Goal: Information Seeking & Learning: Learn about a topic

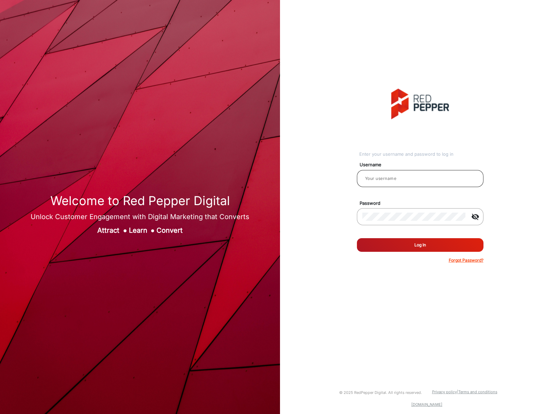
click at [391, 175] on input "email" at bounding box center [421, 178] width 116 height 8
type input "RBSellars"
click at [414, 238] on button "Log In" at bounding box center [420, 245] width 127 height 14
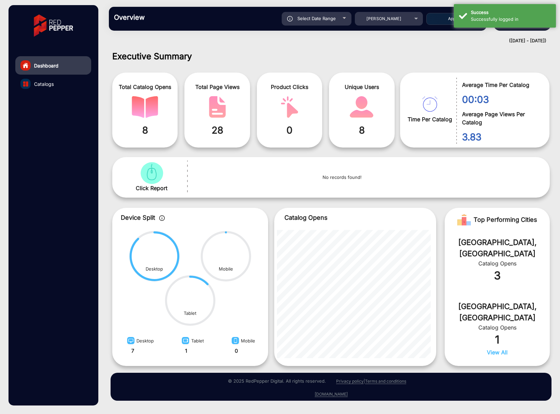
click at [39, 83] on span "Catalogs" at bounding box center [44, 83] width 20 height 7
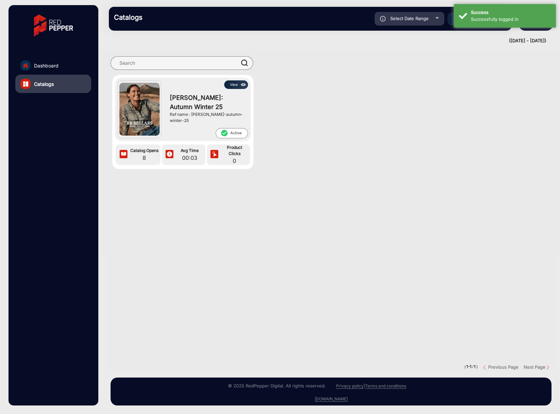
click at [127, 96] on img at bounding box center [139, 109] width 40 height 53
click at [237, 84] on button "View" at bounding box center [236, 84] width 24 height 9
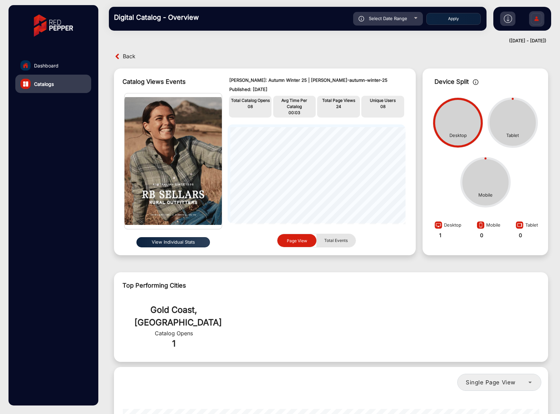
click at [328, 241] on span "Total Events" at bounding box center [336, 240] width 32 height 13
click at [244, 111] on div "Total Catalog Opens 08" at bounding box center [250, 107] width 43 height 22
click at [377, 15] on div "Select Date Range" at bounding box center [388, 19] width 70 height 14
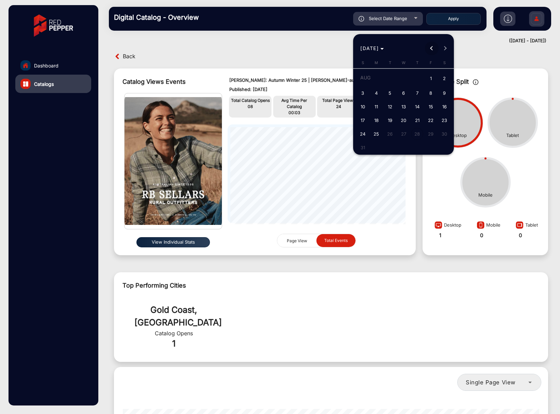
click at [430, 50] on span "Previous month" at bounding box center [432, 49] width 14 height 14
click at [431, 50] on span "Previous month" at bounding box center [432, 49] width 14 height 14
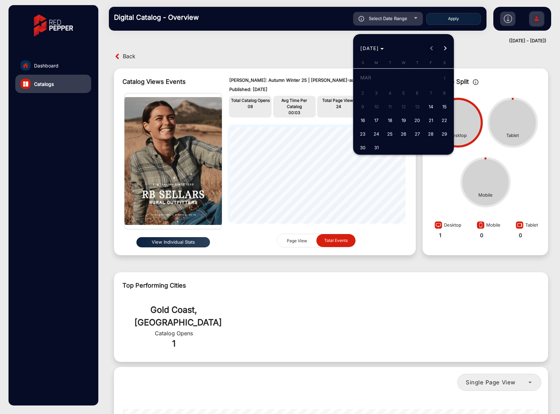
click at [431, 50] on div "MAR 2025 MAR 2025" at bounding box center [403, 49] width 97 height 14
click at [431, 48] on div "MAR 2025 MAR 2025" at bounding box center [403, 49] width 97 height 14
click at [428, 107] on span "14" at bounding box center [431, 106] width 12 height 12
type input "3/14/2025"
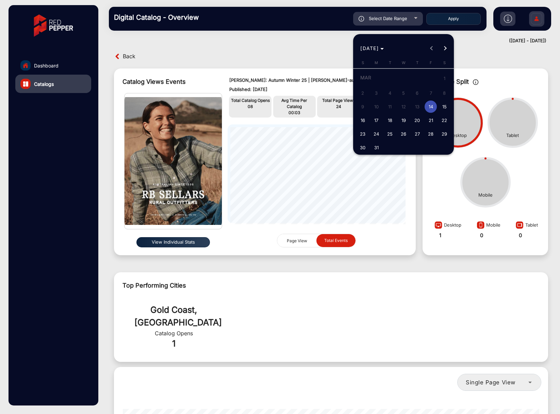
click at [444, 49] on button "Next month" at bounding box center [446, 49] width 14 height 14
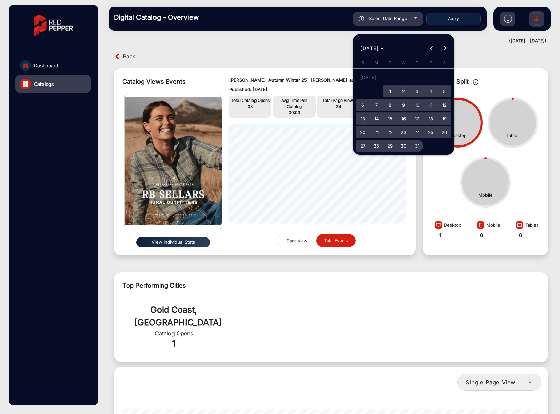
click at [417, 150] on span "31" at bounding box center [417, 146] width 12 height 12
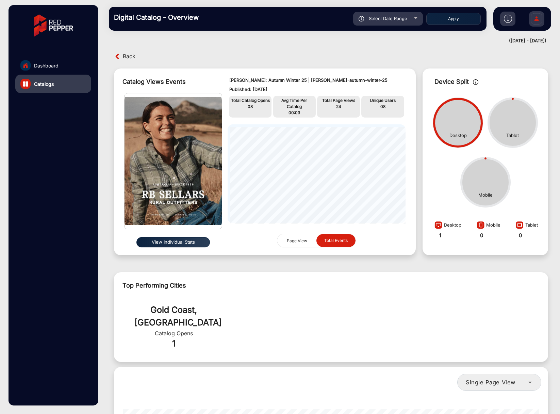
type input "7/31/2025"
click at [450, 21] on button "Apply" at bounding box center [453, 19] width 54 height 12
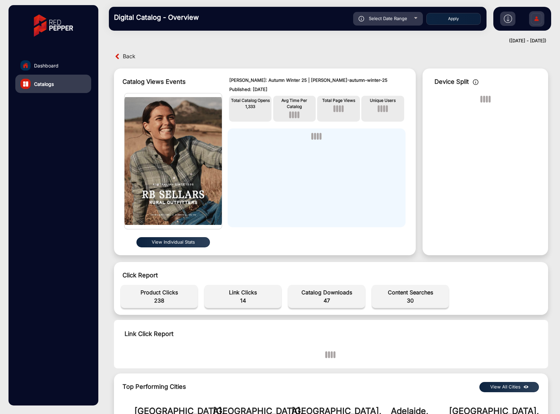
click at [325, 50] on div "Back Catalog Views Events View Individual Stats RB Sellars: Autumn Winter 25 | …" at bounding box center [331, 230] width 458 height 368
click at [404, 67] on div "Catalog Views Events View Individual Stats RB Sellars: Autumn Winter 25 | rb-se…" at bounding box center [265, 161] width 309 height 193
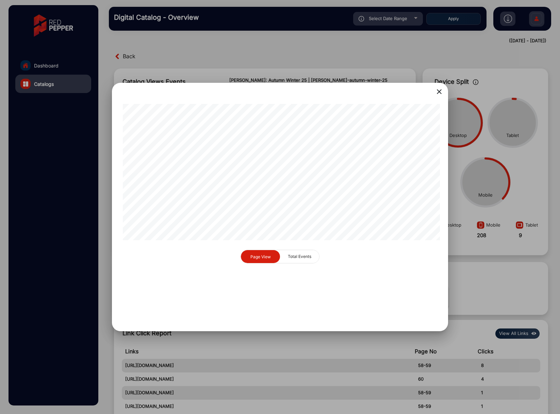
click at [446, 90] on div "close Page View Total Events" at bounding box center [280, 207] width 336 height 248
click at [437, 91] on mat-icon "close" at bounding box center [439, 91] width 8 height 8
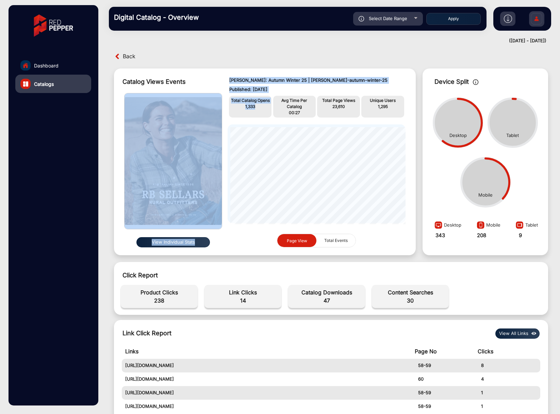
drag, startPoint x: 226, startPoint y: 99, endPoint x: 221, endPoint y: 96, distance: 5.8
click at [212, 96] on div "Catalog Views Events View Individual Stats RB Sellars: Autumn Winter 25 | rb-se…" at bounding box center [265, 161] width 302 height 187
click at [264, 93] on div "RB Sellars: Autumn Winter 25 | rb-sellars-autumn-winter-25 Published: Mar 14, 2…" at bounding box center [317, 162] width 192 height 180
drag, startPoint x: 307, startPoint y: 109, endPoint x: 288, endPoint y: 91, distance: 26.0
click at [288, 91] on div "RB Sellars: Autumn Winter 25 | rb-sellars-autumn-winter-25 Published: Mar 14, 2…" at bounding box center [317, 162] width 192 height 180
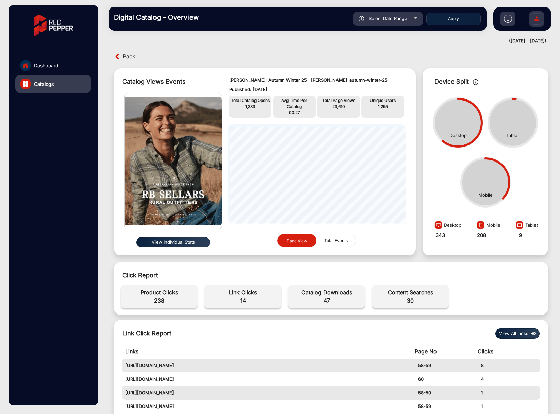
click at [302, 84] on div "RB Sellars: Autumn Winter 25 | rb-sellars-autumn-winter-25 Published: Mar 14, 2…" at bounding box center [316, 85] width 175 height 16
drag, startPoint x: 334, startPoint y: 102, endPoint x: 309, endPoint y: 93, distance: 26.6
click at [309, 93] on div "RB Sellars: Autumn Winter 25 | rb-sellars-autumn-winter-25 Published: Mar 14, 2…" at bounding box center [317, 162] width 192 height 180
click at [338, 83] on p "RB Sellars: Autumn Winter 25 | rb-sellars-autumn-winter-25" at bounding box center [316, 80] width 175 height 7
drag, startPoint x: 373, startPoint y: 99, endPoint x: 374, endPoint y: 90, distance: 9.6
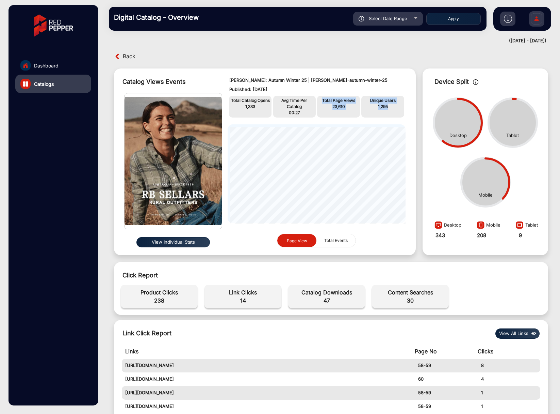
click at [359, 94] on div "RB Sellars: Autumn Winter 25 | rb-sellars-autumn-winter-25 Published: Mar 14, 2…" at bounding box center [317, 162] width 192 height 180
click at [384, 83] on p "RB Sellars: Autumn Winter 25 | rb-sellars-autumn-winter-25" at bounding box center [316, 80] width 175 height 7
click at [55, 71] on link "Dashboard" at bounding box center [53, 65] width 76 height 18
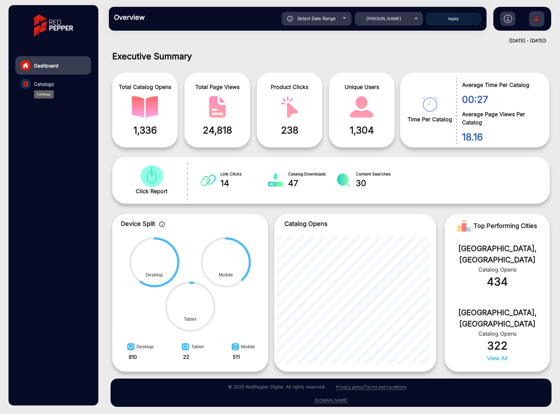
click at [51, 81] on span "Catalogs" at bounding box center [44, 83] width 20 height 7
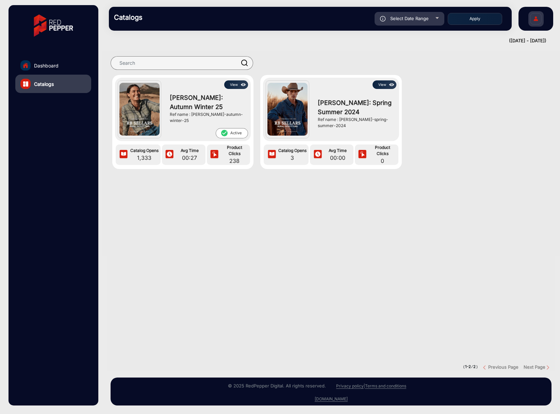
click at [289, 104] on img at bounding box center [288, 109] width 40 height 53
click at [388, 83] on img at bounding box center [392, 84] width 8 height 7
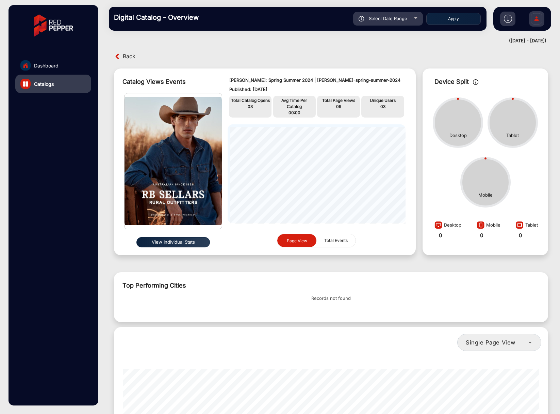
click at [338, 238] on span "Total Events" at bounding box center [336, 240] width 32 height 13
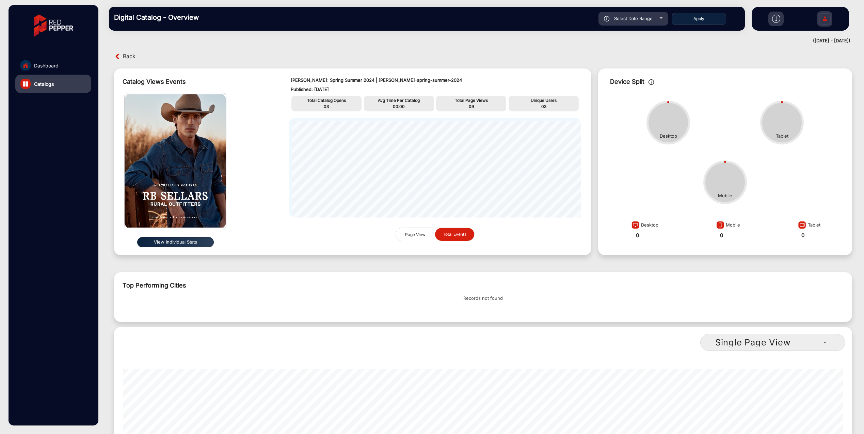
click at [560, 291] on div "Top Performing Cities Records not found" at bounding box center [483, 297] width 738 height 50
click at [560, 18] on span "Select Date Range" at bounding box center [633, 18] width 38 height 5
type input "3/14/2025"
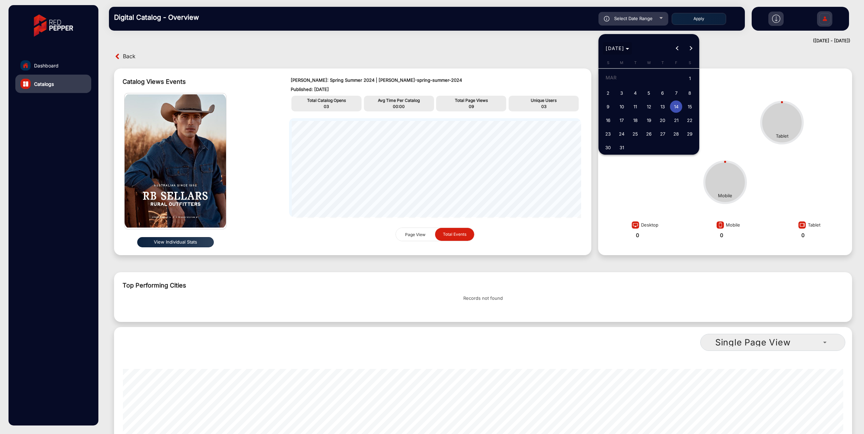
click at [560, 48] on icon "Choose month and year" at bounding box center [627, 49] width 3 height 2
click at [560, 134] on span "2024" at bounding box center [660, 137] width 21 height 12
click at [560, 110] on span "SEP" at bounding box center [612, 110] width 21 height 12
click at [560, 46] on button "Next month" at bounding box center [691, 49] width 14 height 14
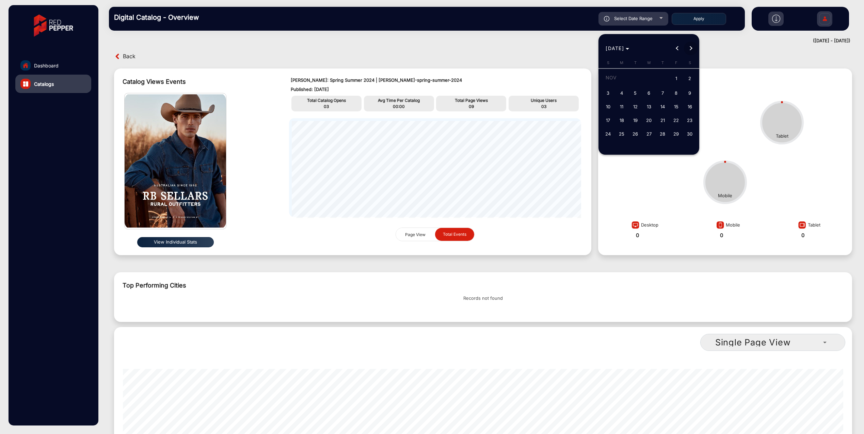
click at [560, 46] on button "Next month" at bounding box center [691, 49] width 14 height 14
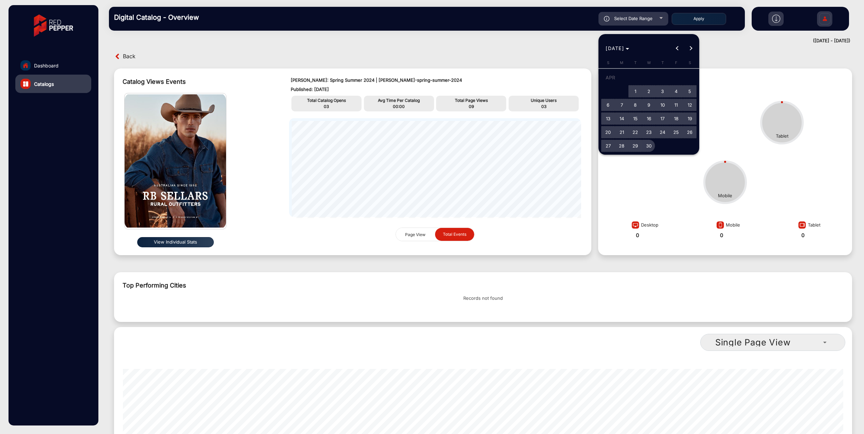
click at [560, 148] on span "30" at bounding box center [649, 146] width 12 height 12
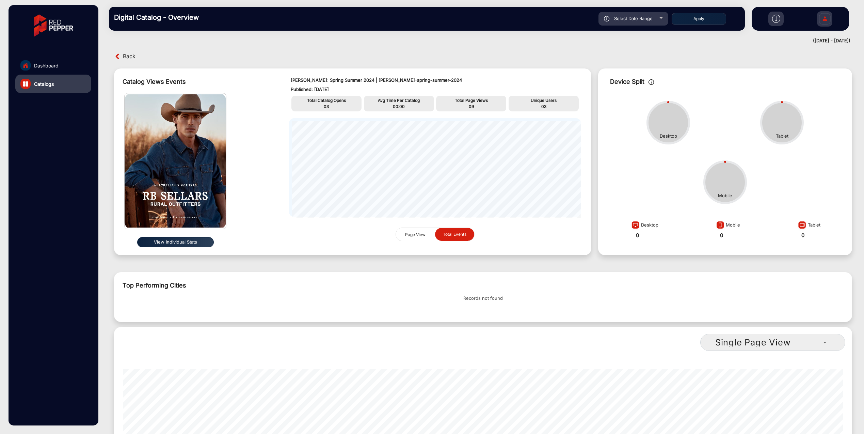
type input "4/30/2025"
click at [516, 61] on div "Back" at bounding box center [483, 56] width 752 height 11
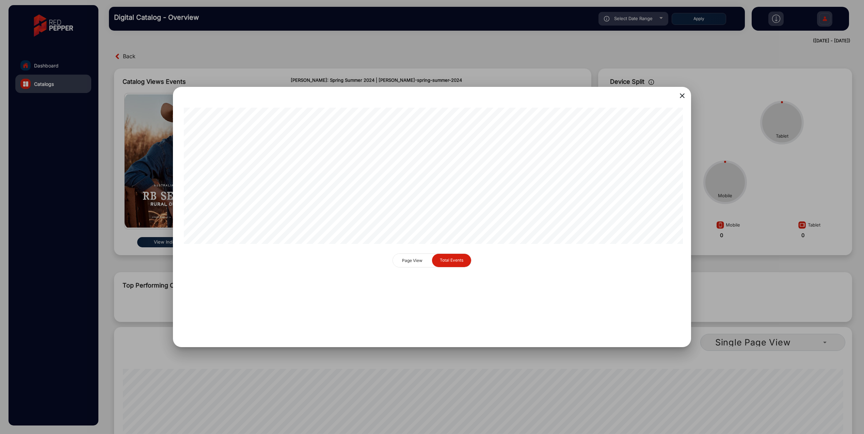
click at [415, 257] on span "Page View" at bounding box center [412, 260] width 29 height 13
click at [560, 95] on mat-icon "close" at bounding box center [682, 96] width 8 height 8
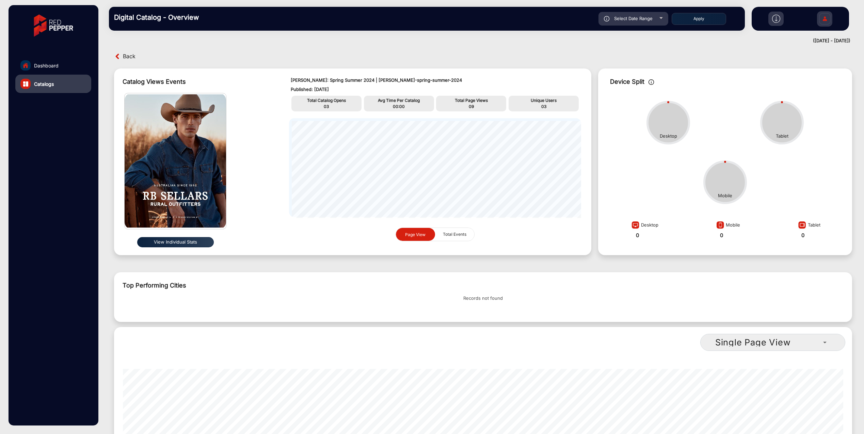
click at [560, 18] on span "Select Date Range" at bounding box center [633, 18] width 38 height 5
type input "3/14/2025"
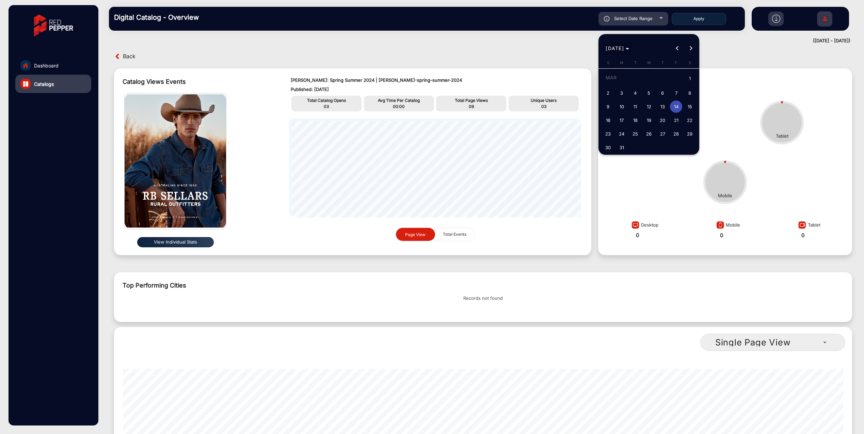
click at [560, 52] on span "Choose month and year" at bounding box center [617, 48] width 29 height 16
click at [560, 136] on span "2024" at bounding box center [660, 137] width 21 height 12
click at [560, 108] on span "DEC" at bounding box center [684, 110] width 21 height 12
click at [560, 47] on button "Previous month" at bounding box center [677, 49] width 14 height 14
click at [560, 47] on button "Next month" at bounding box center [691, 49] width 14 height 14
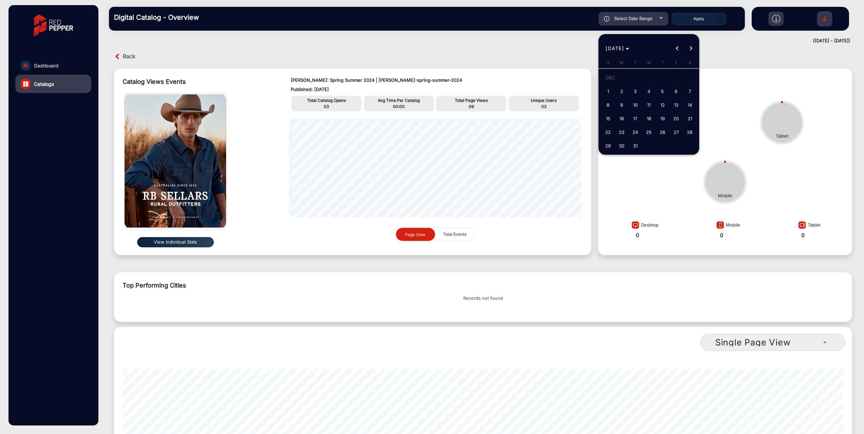
click at [560, 47] on button "Next month" at bounding box center [691, 49] width 14 height 14
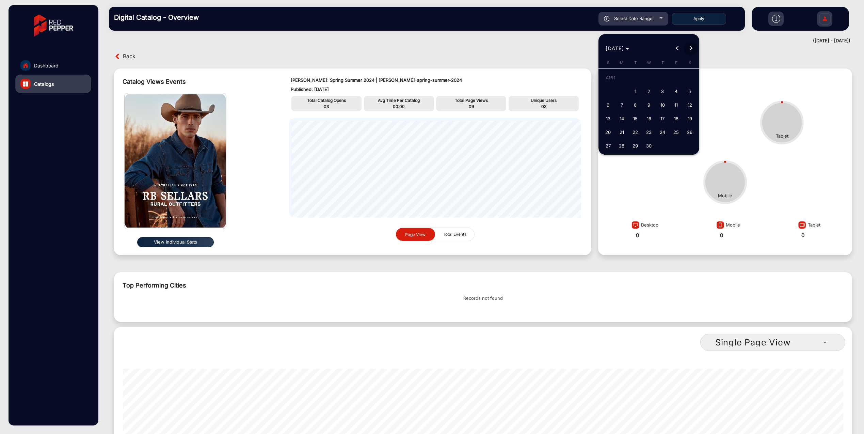
click at [560, 47] on button "Next month" at bounding box center [691, 49] width 14 height 14
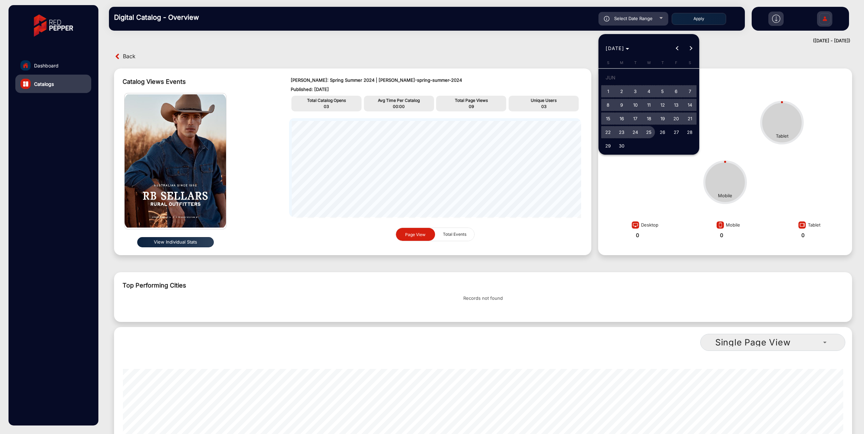
click at [560, 133] on span "25" at bounding box center [649, 132] width 12 height 12
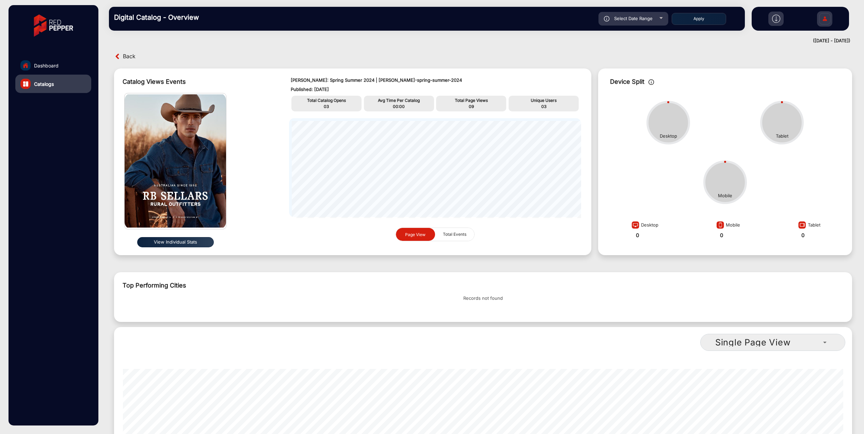
type input "6/25/2025"
click at [560, 17] on button "Apply" at bounding box center [699, 19] width 54 height 12
type input "3/14/2025"
click at [460, 235] on span "Total Events" at bounding box center [455, 234] width 32 height 13
click at [125, 57] on span "Back" at bounding box center [129, 56] width 13 height 11
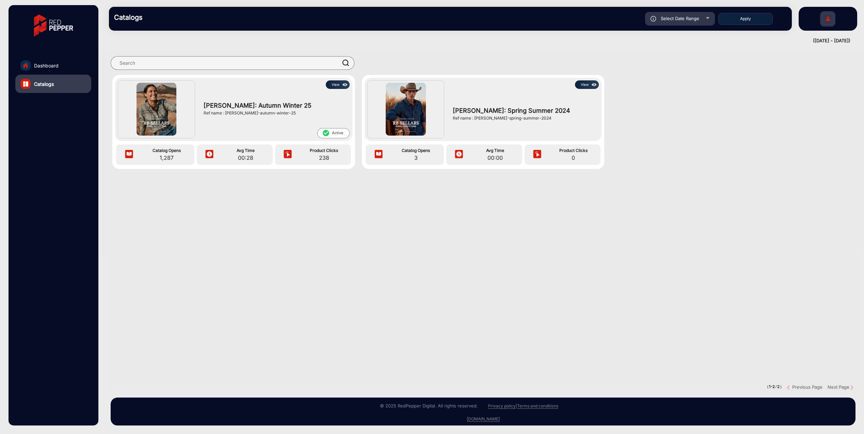
click at [246, 101] on span "RB Sellars: Autumn Winter 25" at bounding box center [275, 105] width 143 height 9
click at [333, 86] on button "View" at bounding box center [338, 84] width 24 height 9
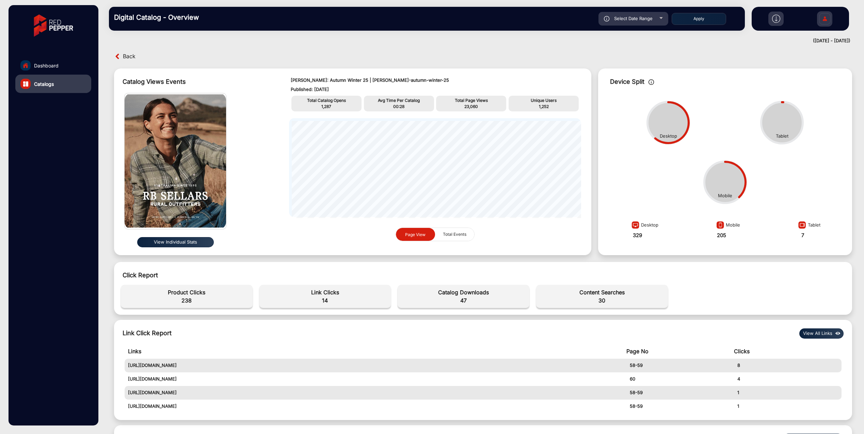
click at [546, 100] on p "Unique Users" at bounding box center [543, 100] width 67 height 6
click at [453, 233] on span "Total Events" at bounding box center [455, 234] width 32 height 13
click at [425, 232] on span "Page View" at bounding box center [415, 234] width 29 height 13
click at [453, 230] on span "Total Events" at bounding box center [455, 234] width 32 height 13
click at [418, 230] on span "Page View" at bounding box center [415, 234] width 29 height 13
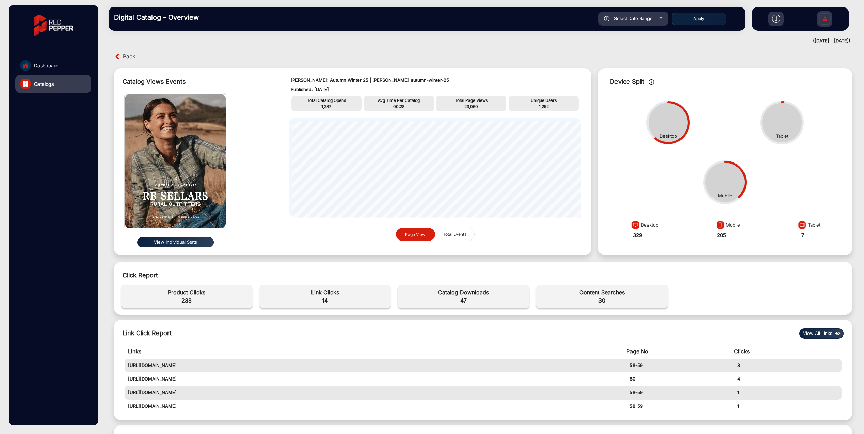
click at [443, 230] on span "Total Events" at bounding box center [455, 234] width 32 height 13
click at [182, 247] on div "View Individual Stats" at bounding box center [175, 242] width 102 height 16
click at [179, 242] on button "View Individual Stats" at bounding box center [175, 242] width 77 height 10
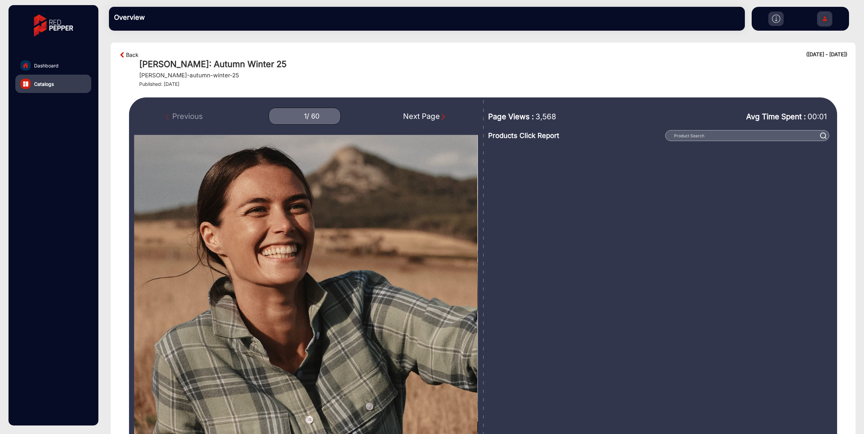
click at [130, 51] on link "Back" at bounding box center [132, 55] width 13 height 8
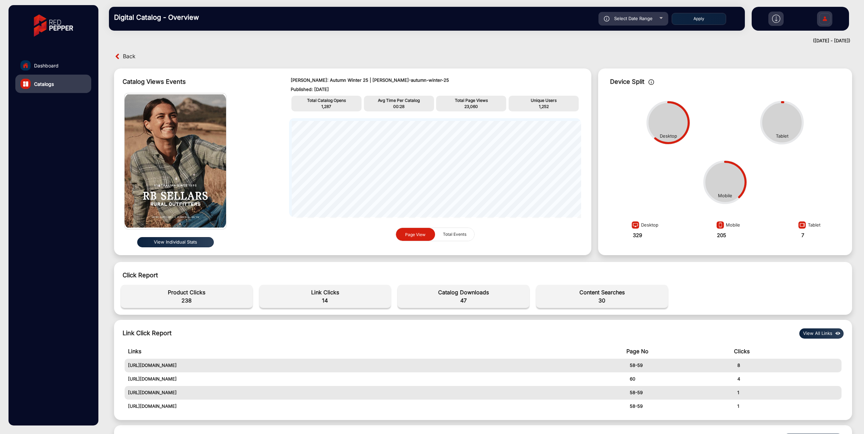
click at [560, 131] on div "Catalog Views Events View Individual Stats RB Sellars: Autumn Winter 25 | rb-se…" at bounding box center [352, 161] width 477 height 187
click at [171, 198] on img at bounding box center [175, 160] width 101 height 135
click at [177, 243] on button "View Individual Stats" at bounding box center [175, 242] width 77 height 10
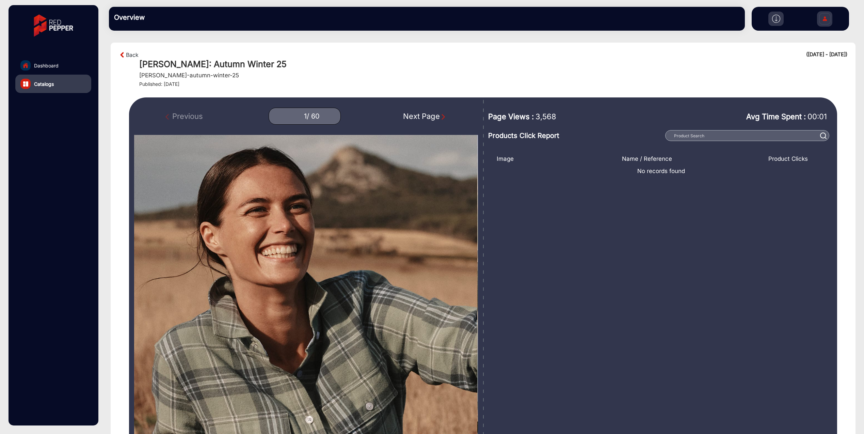
click at [125, 55] on img at bounding box center [122, 55] width 7 height 8
click at [129, 54] on link "Back" at bounding box center [132, 55] width 13 height 8
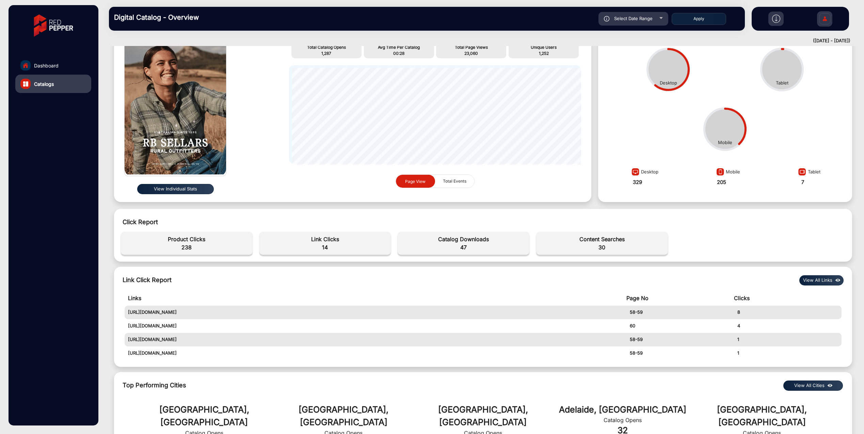
scroll to position [64, 0]
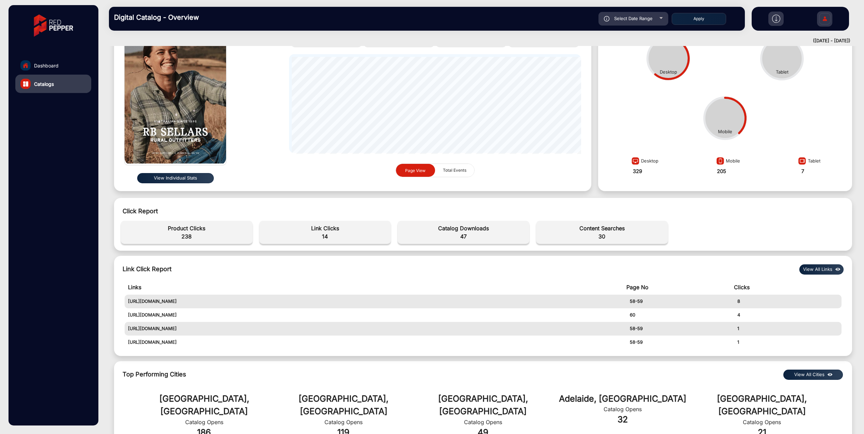
click at [391, 278] on div "Link Click Report View All Links Links Page No Clicks https://rbsellars.com.au/…" at bounding box center [483, 306] width 738 height 100
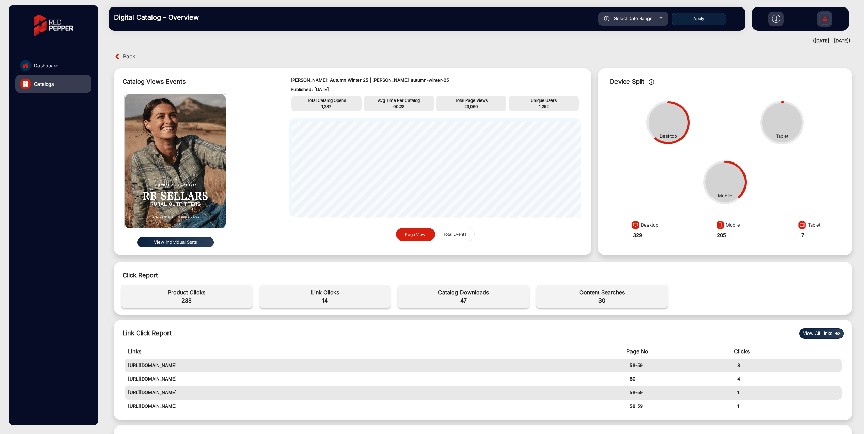
click at [454, 232] on span "Total Events" at bounding box center [455, 234] width 32 height 13
click at [400, 107] on span "00:28" at bounding box center [398, 106] width 11 height 5
click at [159, 241] on button "View Individual Stats" at bounding box center [175, 242] width 77 height 10
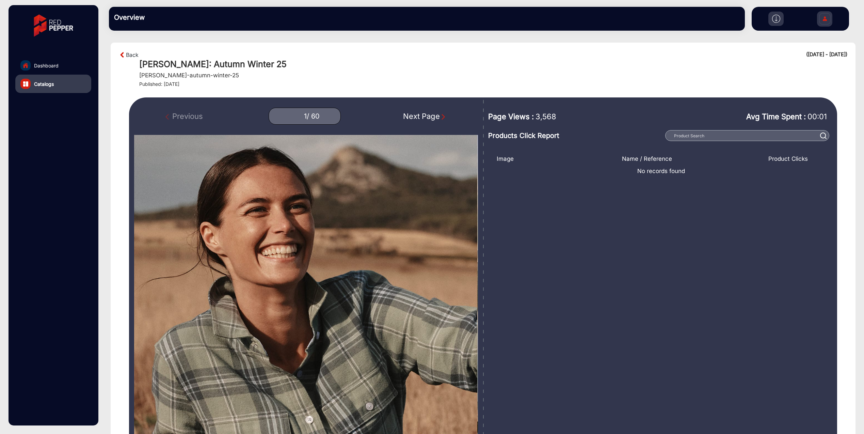
scroll to position [0, 0]
click at [439, 114] on div "Next Page" at bounding box center [425, 115] width 44 height 11
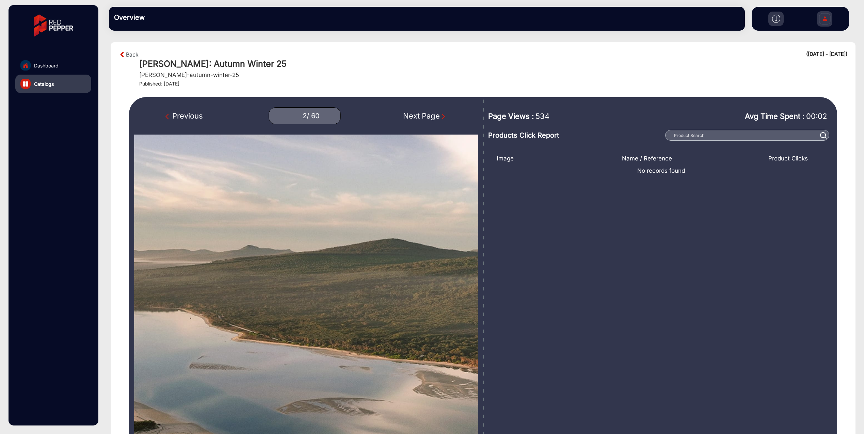
click at [431, 117] on div "Next Page" at bounding box center [425, 115] width 44 height 11
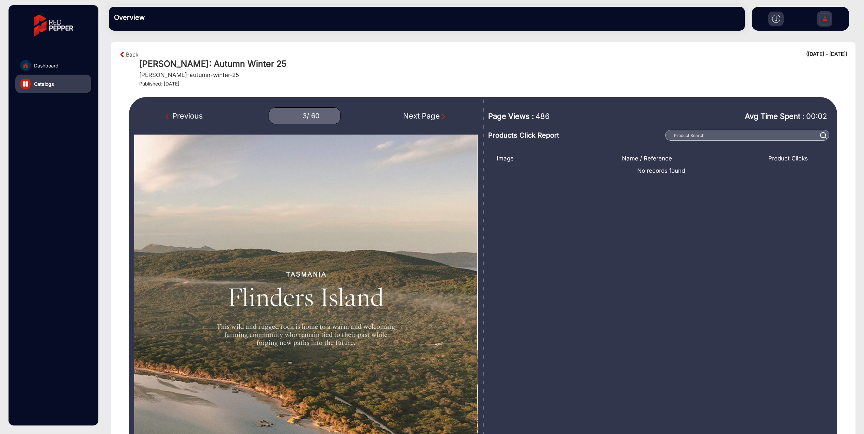
click at [431, 117] on div "Next Page" at bounding box center [425, 115] width 44 height 11
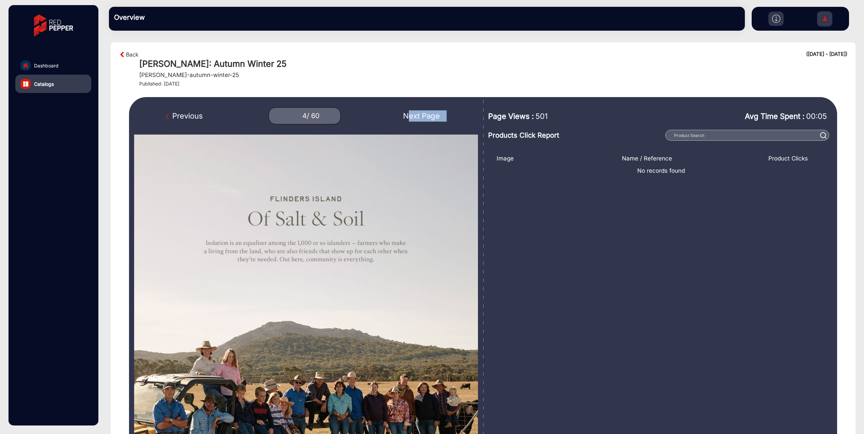
click at [431, 117] on div "Next Page" at bounding box center [425, 115] width 44 height 11
type input "5"
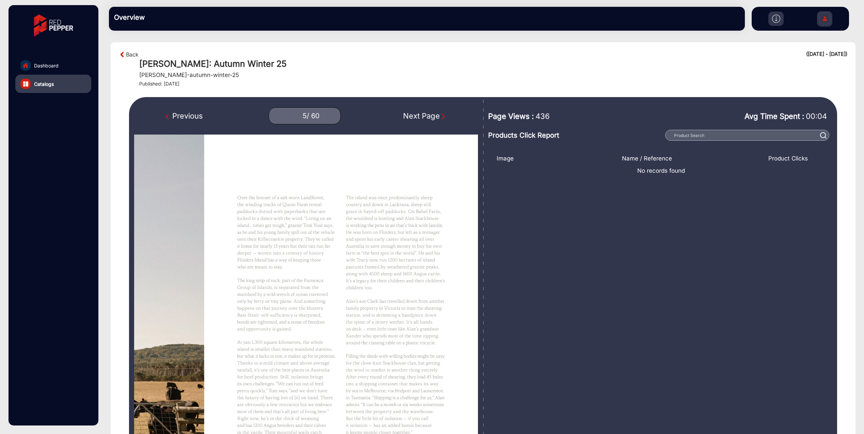
click at [560, 158] on div "Product Clicks" at bounding box center [787, 158] width 85 height 9
click at [560, 18] on img at bounding box center [825, 20] width 14 height 24
click at [36, 66] on span "Dashboard" at bounding box center [46, 65] width 25 height 7
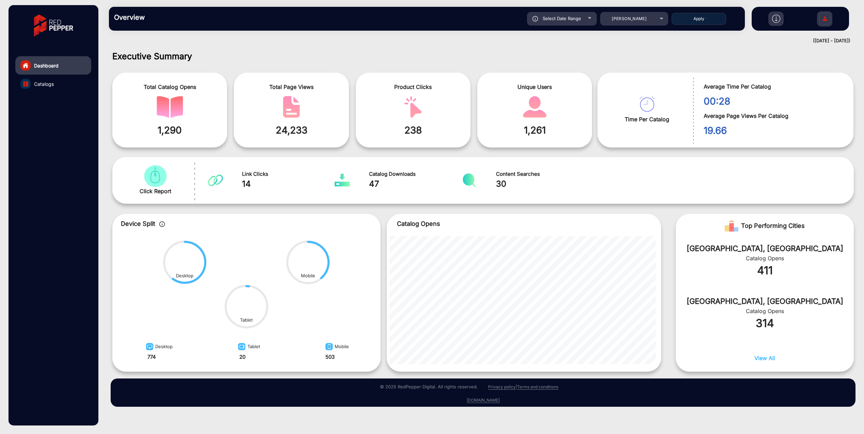
drag, startPoint x: 164, startPoint y: 90, endPoint x: 170, endPoint y: 94, distance: 7.3
click at [165, 90] on span "Total Catalog Opens" at bounding box center [169, 87] width 104 height 8
drag, startPoint x: 152, startPoint y: 180, endPoint x: 219, endPoint y: 179, distance: 67.1
click at [152, 180] on img "catalog" at bounding box center [155, 176] width 27 height 22
click at [227, 179] on div at bounding box center [222, 180] width 29 height 14
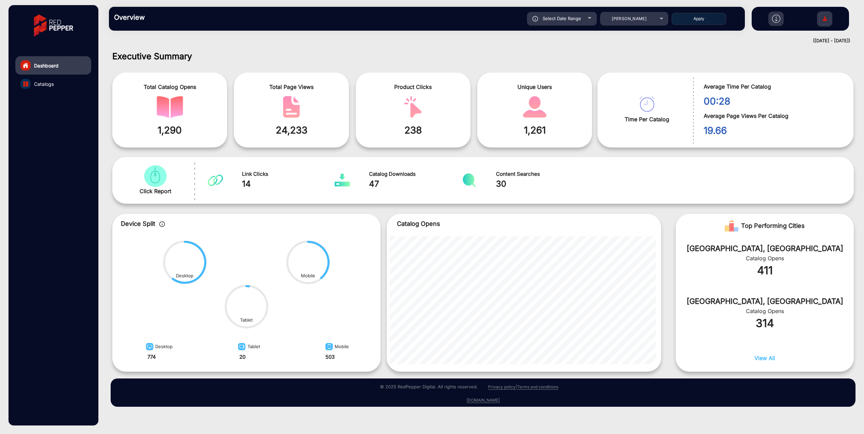
click at [218, 178] on img "catalog" at bounding box center [215, 180] width 15 height 14
drag, startPoint x: 357, startPoint y: 172, endPoint x: 377, endPoint y: 176, distance: 20.6
click at [358, 171] on div "Catalog Downloads 47" at bounding box center [396, 180] width 124 height 19
drag, startPoint x: 409, startPoint y: 188, endPoint x: 408, endPoint y: 184, distance: 4.6
click at [410, 187] on span "47" at bounding box center [415, 184] width 93 height 12
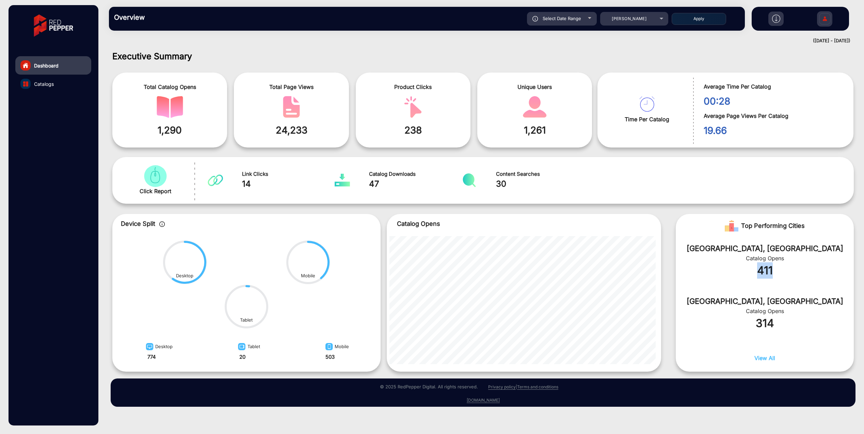
drag, startPoint x: 757, startPoint y: 266, endPoint x: 814, endPoint y: 272, distance: 57.5
click at [560, 272] on div "411" at bounding box center [765, 270] width 158 height 16
drag, startPoint x: 767, startPoint y: 341, endPoint x: 769, endPoint y: 354, distance: 12.3
click at [560, 343] on div "Sydney, AU Catalog Opens 314" at bounding box center [765, 316] width 178 height 53
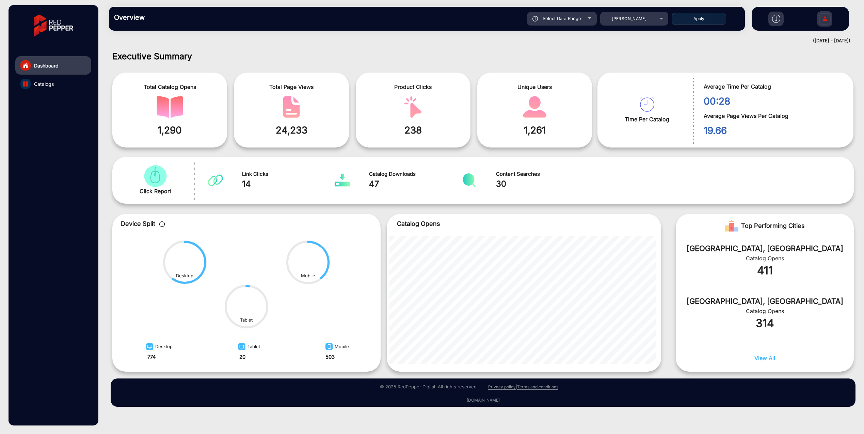
click at [560, 358] on span "View All" at bounding box center [764, 357] width 21 height 7
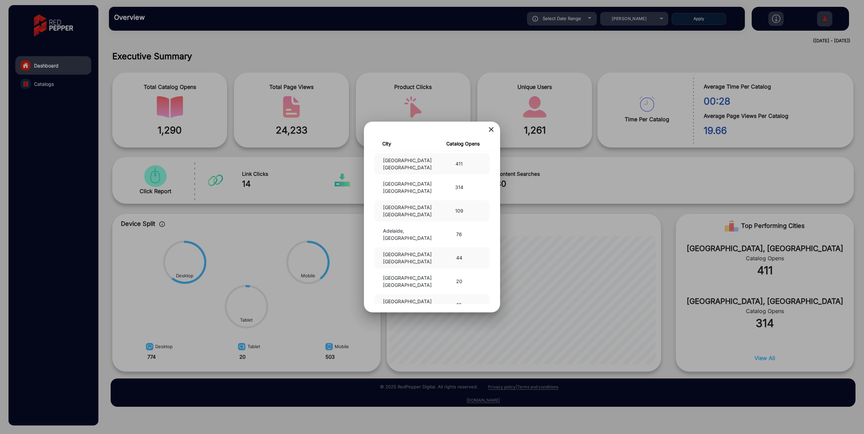
click at [492, 129] on mat-icon "close" at bounding box center [491, 129] width 8 height 8
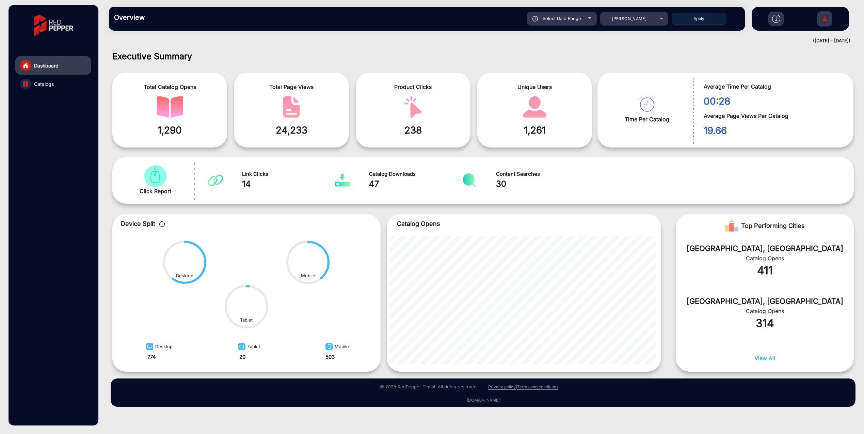
click at [418, 111] on img "catalog" at bounding box center [413, 107] width 27 height 22
drag, startPoint x: 434, startPoint y: 126, endPoint x: 385, endPoint y: 90, distance: 60.9
click at [385, 90] on div "Product Clicks 238" at bounding box center [413, 110] width 115 height 75
click at [414, 94] on div "Product Clicks 238" at bounding box center [413, 110] width 115 height 75
click at [51, 87] on link "Catalogs" at bounding box center [53, 84] width 76 height 18
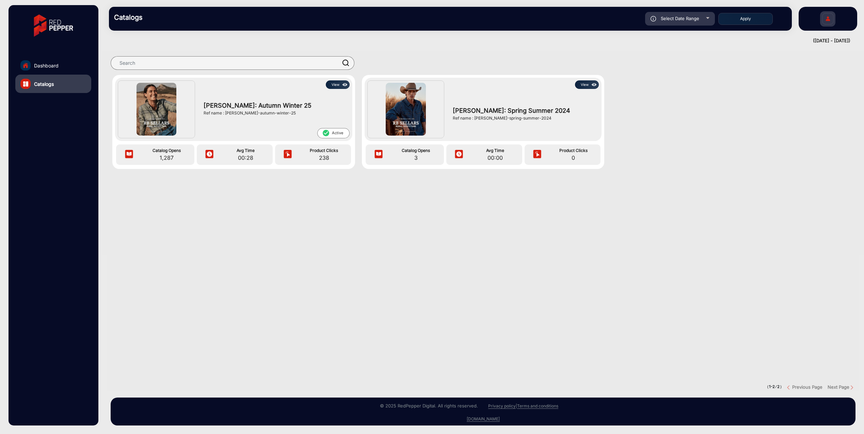
click at [144, 102] on img at bounding box center [156, 109] width 40 height 52
click at [328, 134] on mat-icon "check_circle" at bounding box center [325, 133] width 7 height 8
click at [328, 133] on mat-icon "check_circle" at bounding box center [325, 133] width 7 height 8
click at [339, 79] on div "View RB Sellars: Autumn Winter 25 Ref name : rb-sellars-autumn-winter-25 check_…" at bounding box center [233, 109] width 237 height 63
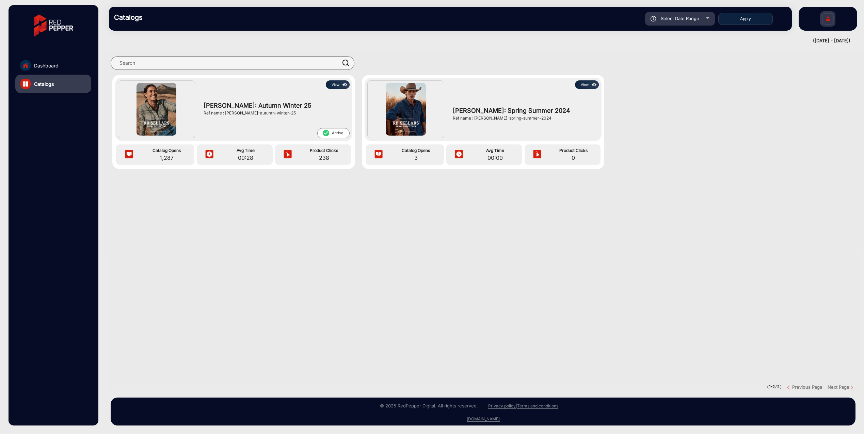
click at [338, 84] on button "View" at bounding box center [338, 84] width 24 height 9
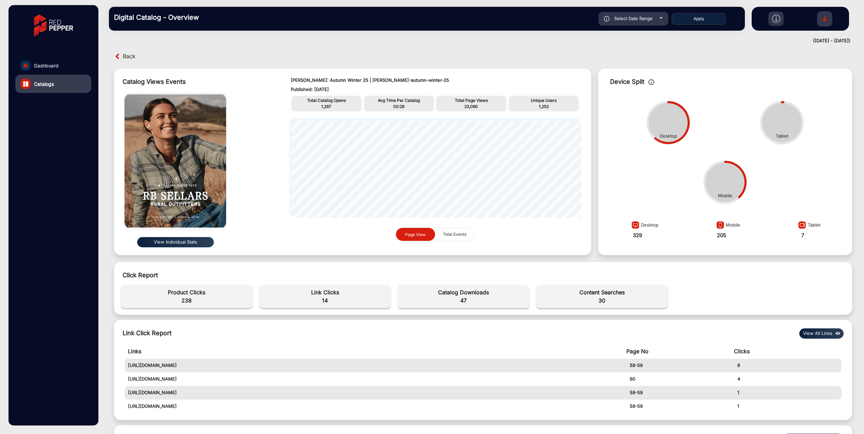
click at [560, 219] on div "Mobile" at bounding box center [727, 225] width 26 height 13
